Goal: Information Seeking & Learning: Learn about a topic

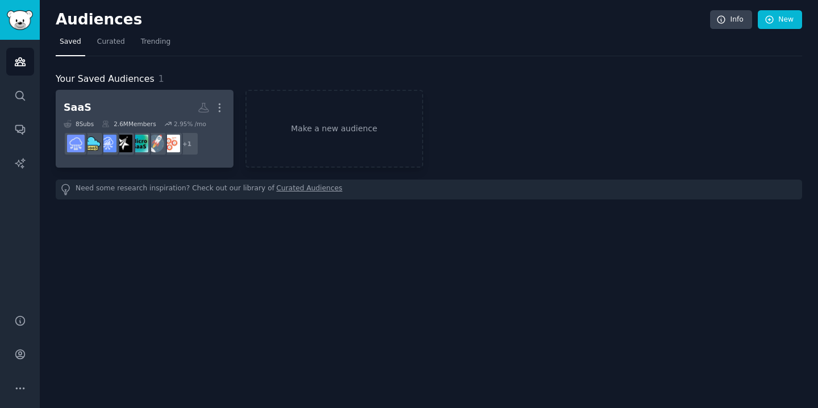
click at [145, 108] on h2 "SaaS More" at bounding box center [145, 108] width 162 height 20
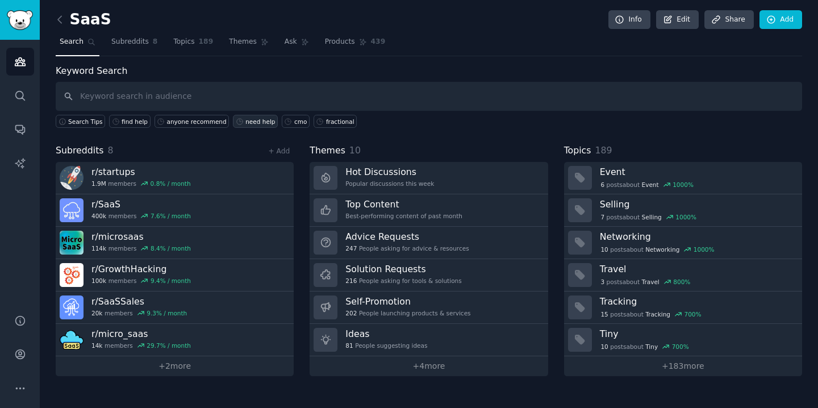
click at [248, 124] on div "need help" at bounding box center [260, 122] width 30 height 8
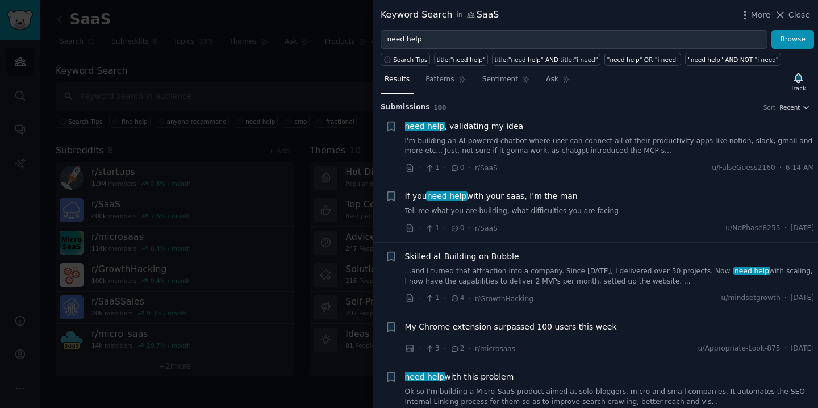
click at [579, 139] on link "I'm building an AI-powered chatbot where user can connect all of their producti…" at bounding box center [610, 146] width 410 height 20
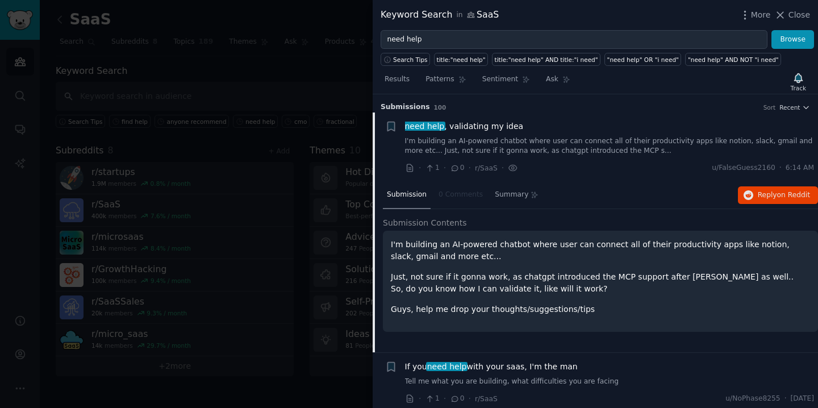
scroll to position [18, 0]
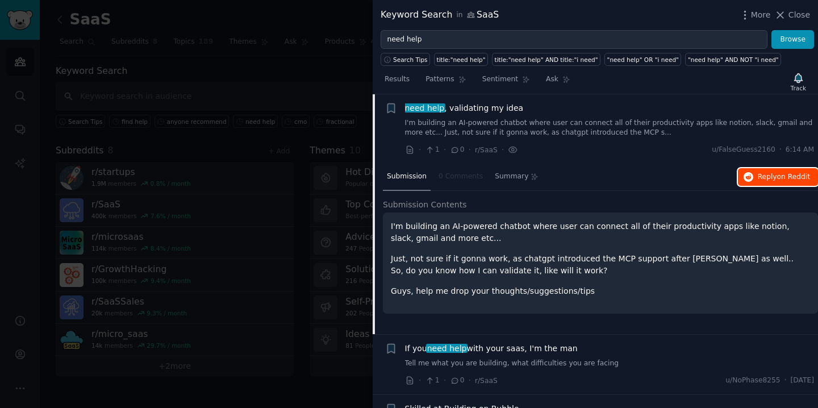
click at [769, 176] on span "Reply on Reddit" at bounding box center [784, 177] width 52 height 10
click at [582, 107] on div "need help , validating my idea" at bounding box center [610, 108] width 410 height 12
click at [508, 111] on span "need help , validating my idea" at bounding box center [464, 108] width 119 height 12
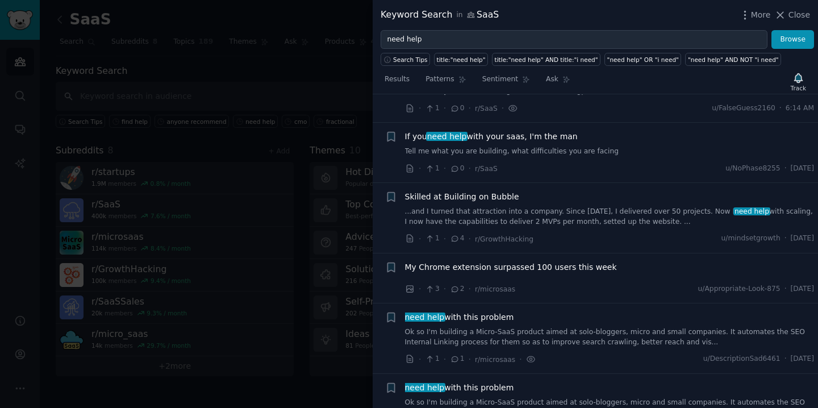
scroll to position [95, 0]
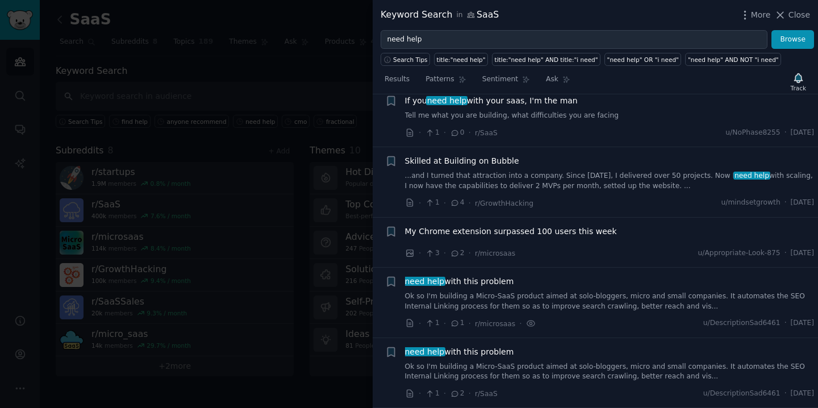
click at [496, 161] on span "Skilled at Building on Bubble" at bounding box center [462, 161] width 114 height 12
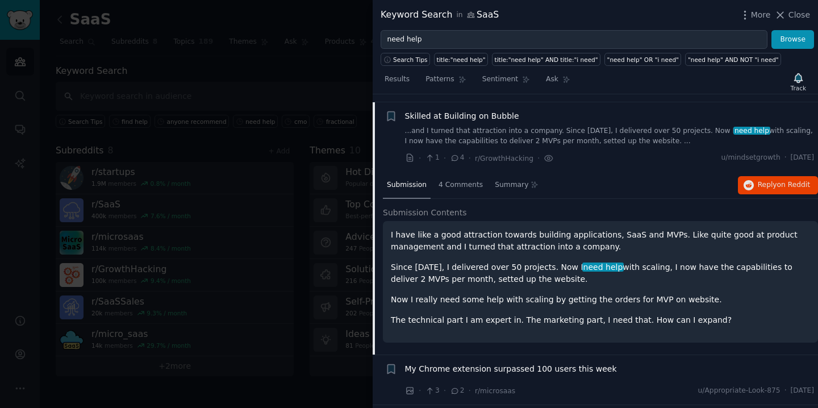
scroll to position [148, 0]
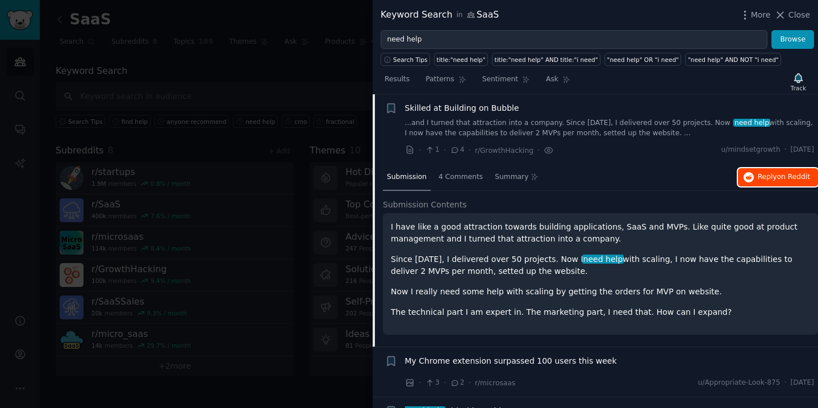
click at [762, 178] on span "Reply on Reddit" at bounding box center [784, 177] width 52 height 10
click at [502, 110] on span "Skilled at Building on Bubble" at bounding box center [462, 108] width 114 height 12
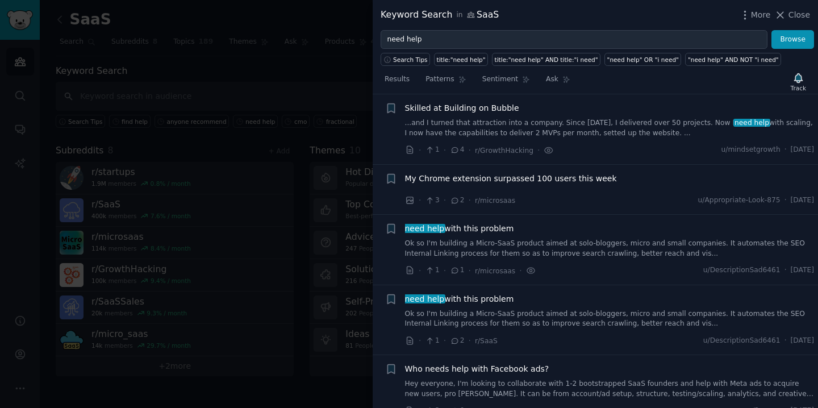
click at [514, 229] on div "need help with this problem" at bounding box center [610, 229] width 410 height 12
click at [502, 228] on span "need help with this problem" at bounding box center [459, 229] width 109 height 12
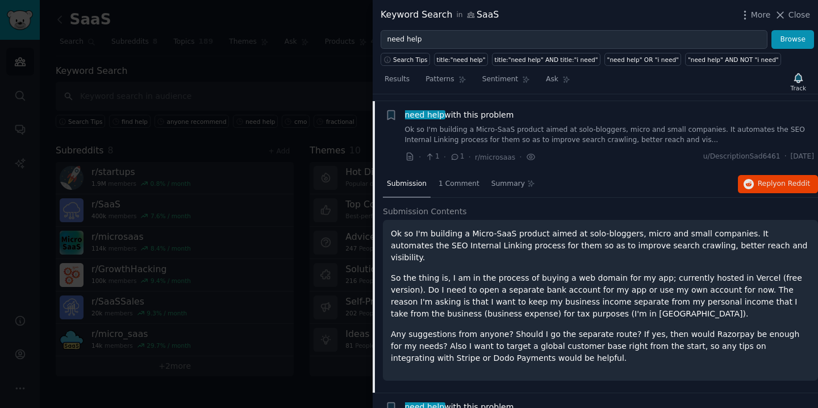
scroll to position [269, 0]
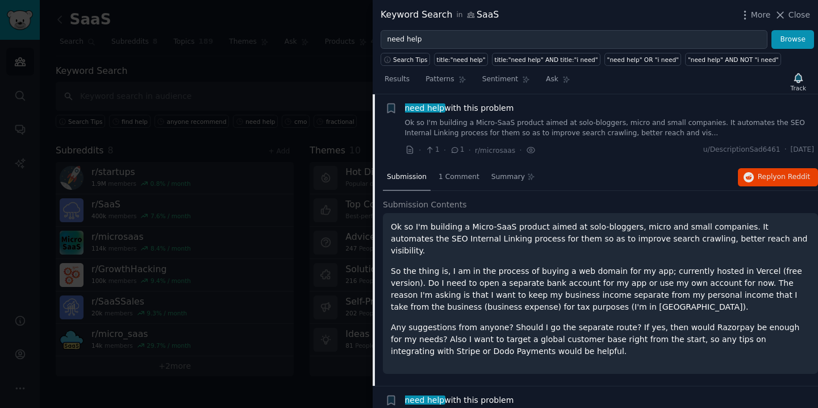
click at [505, 110] on span "need help with this problem" at bounding box center [459, 108] width 109 height 12
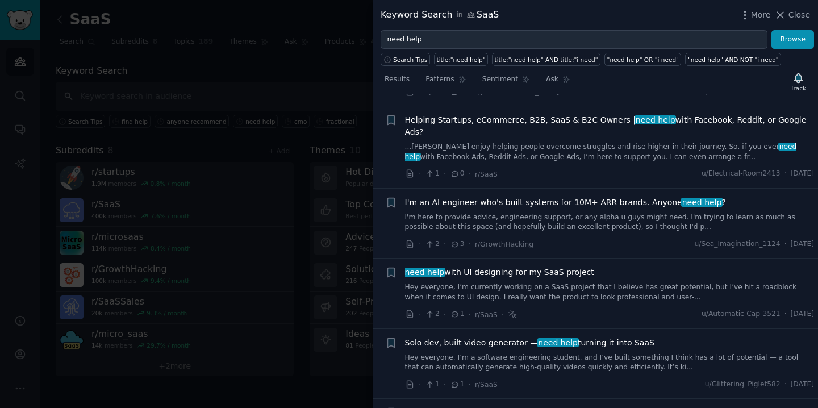
scroll to position [560, 0]
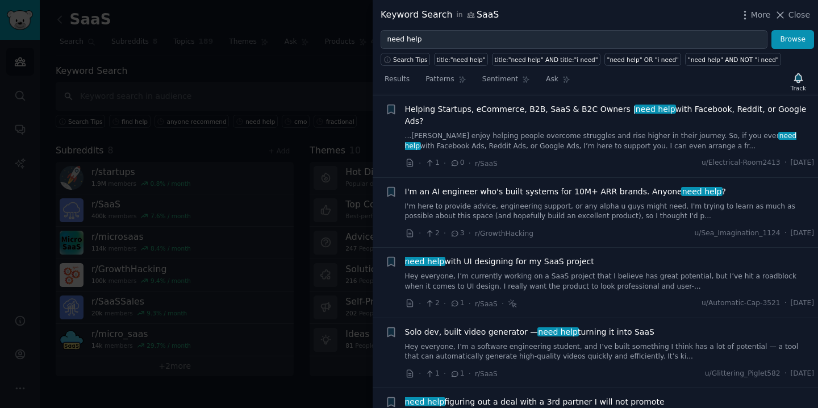
click at [548, 256] on span "need help with UI designing for my SaaS project" at bounding box center [499, 262] width 189 height 12
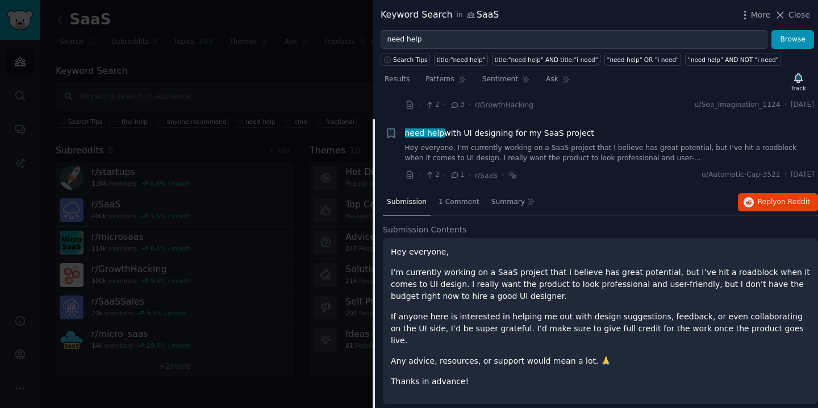
scroll to position [690, 0]
click at [576, 126] on span "need help with UI designing for my SaaS project" at bounding box center [499, 132] width 189 height 12
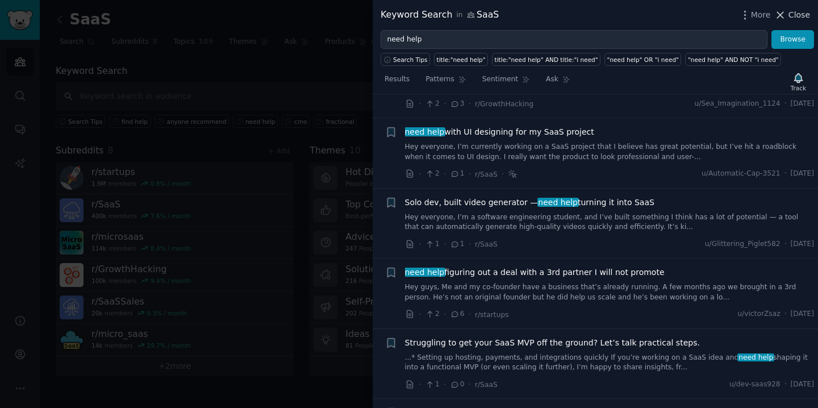
click at [788, 13] on button "Close" at bounding box center [792, 15] width 36 height 12
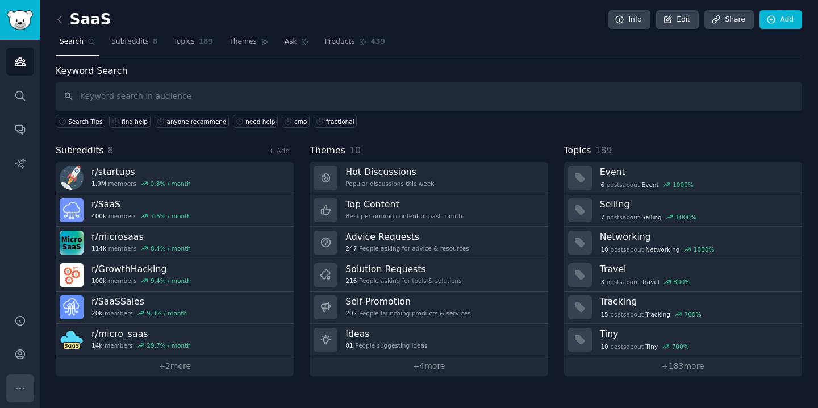
click at [18, 386] on icon "Sidebar" at bounding box center [20, 388] width 12 height 12
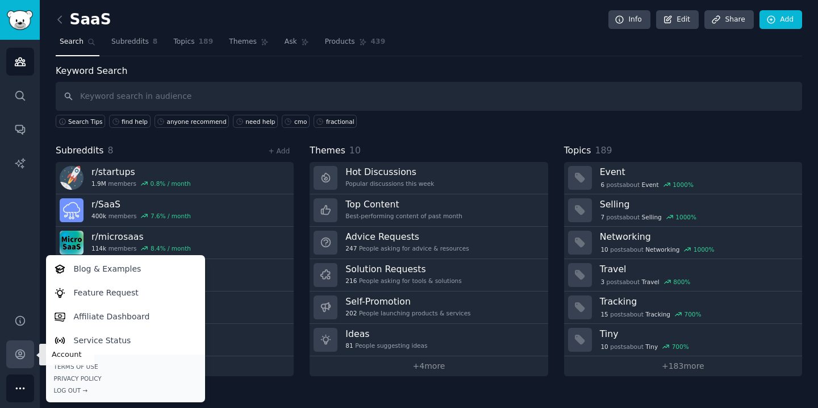
click at [20, 356] on icon "Sidebar" at bounding box center [19, 354] width 9 height 9
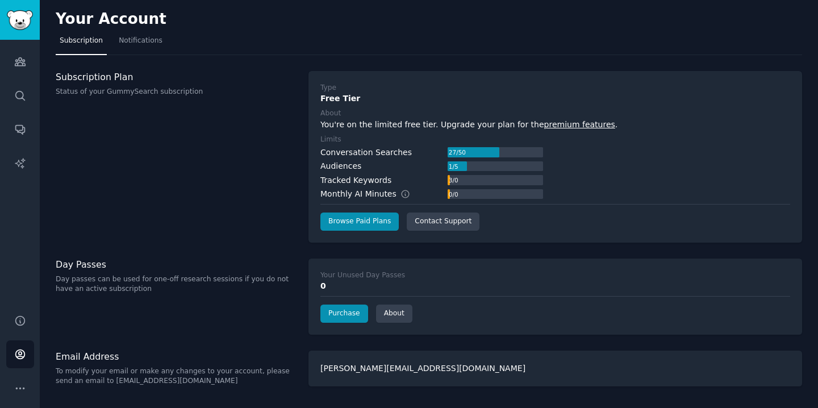
click at [550, 54] on nav "Subscription Notifications" at bounding box center [429, 43] width 747 height 23
